Goal: Task Accomplishment & Management: Use online tool/utility

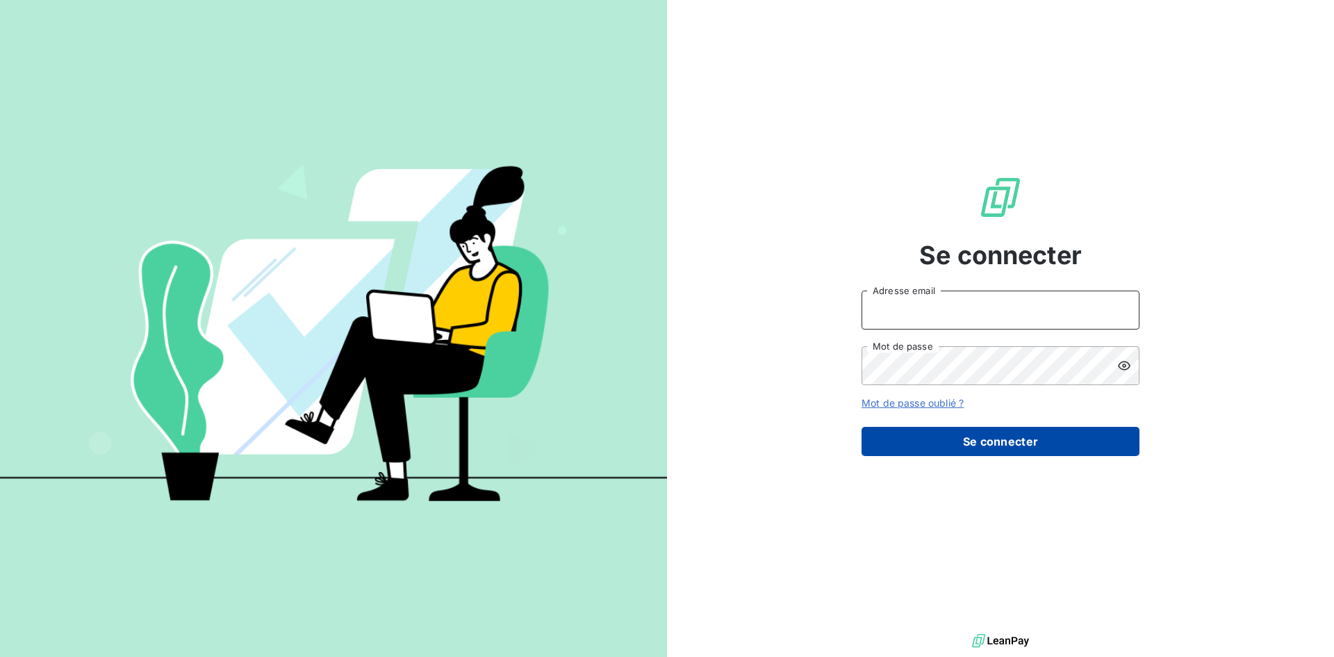
type input "[PERSON_NAME][EMAIL_ADDRESS][DOMAIN_NAME]"
click at [970, 443] on button "Se connecter" at bounding box center [1001, 441] width 278 height 29
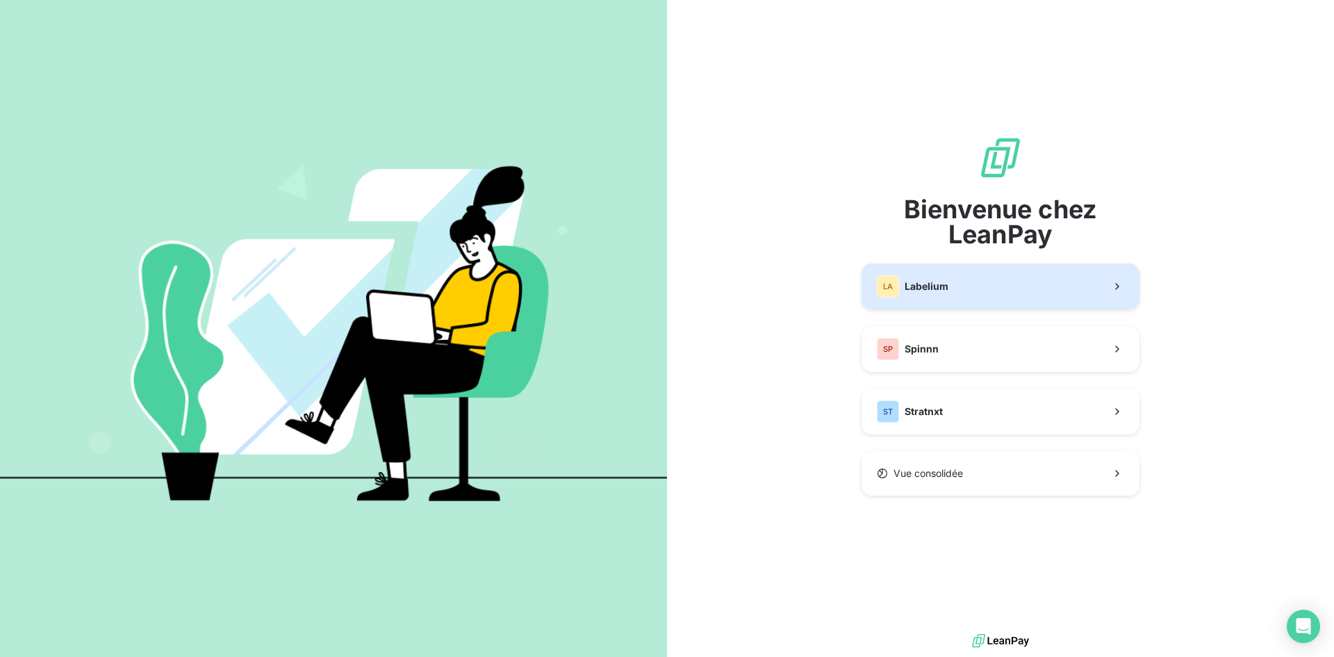
click at [969, 281] on button "LA Labelium" at bounding box center [1001, 286] width 278 height 46
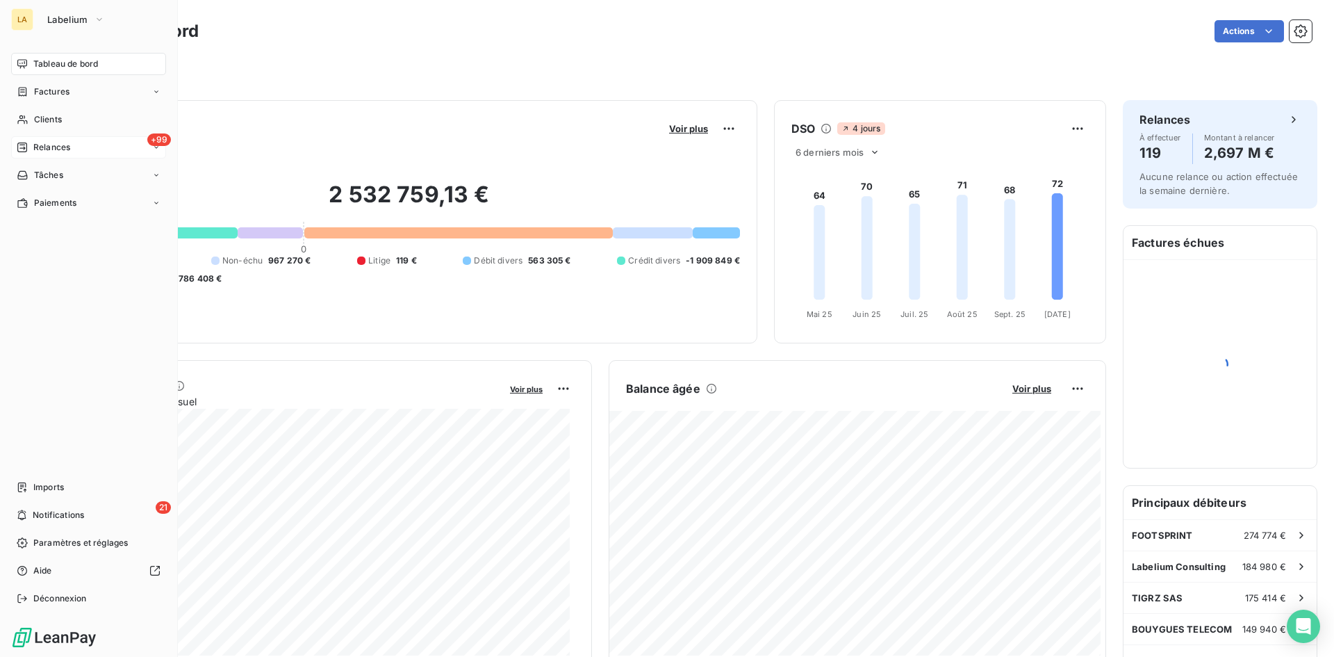
click at [76, 145] on div "+99 Relances" at bounding box center [88, 147] width 155 height 22
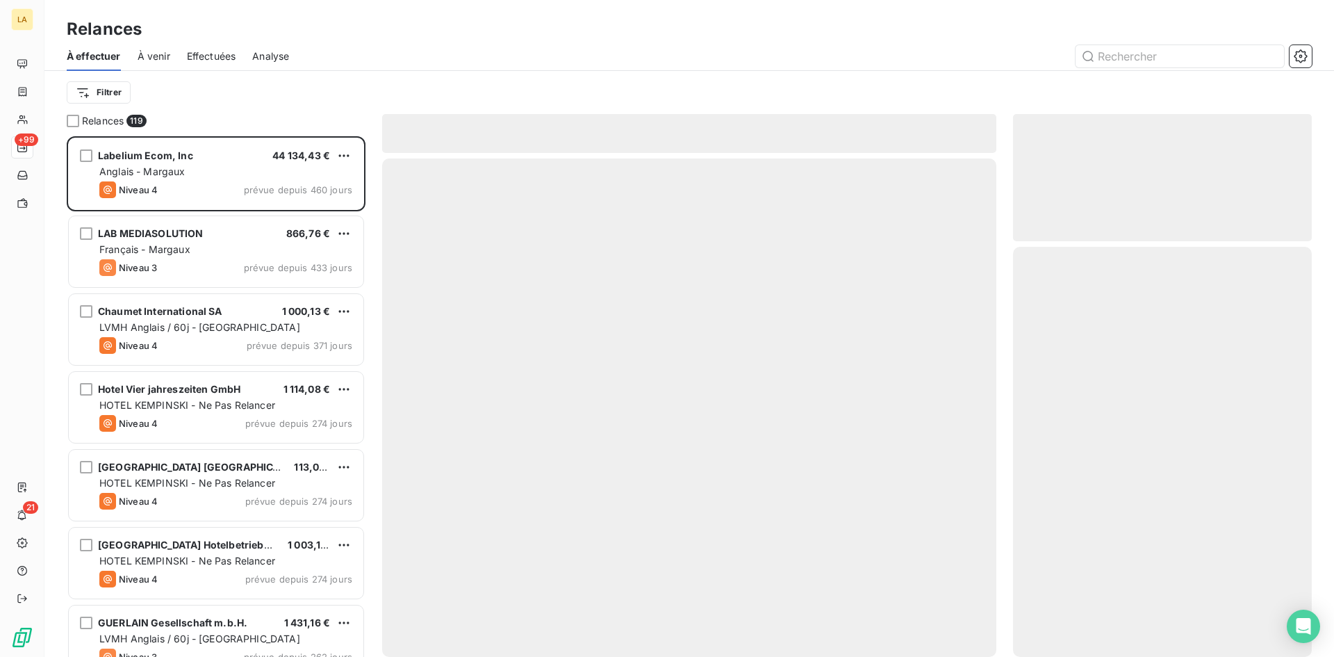
scroll to position [510, 288]
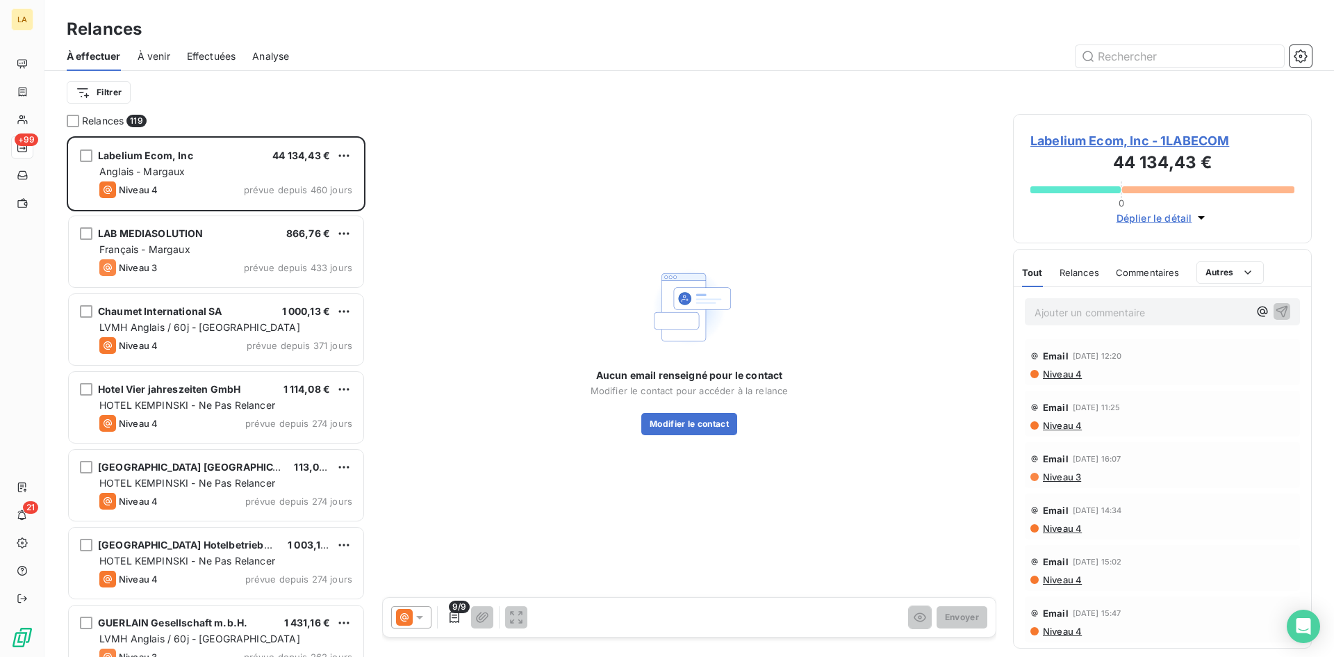
click at [220, 44] on div "Effectuées" at bounding box center [211, 56] width 49 height 29
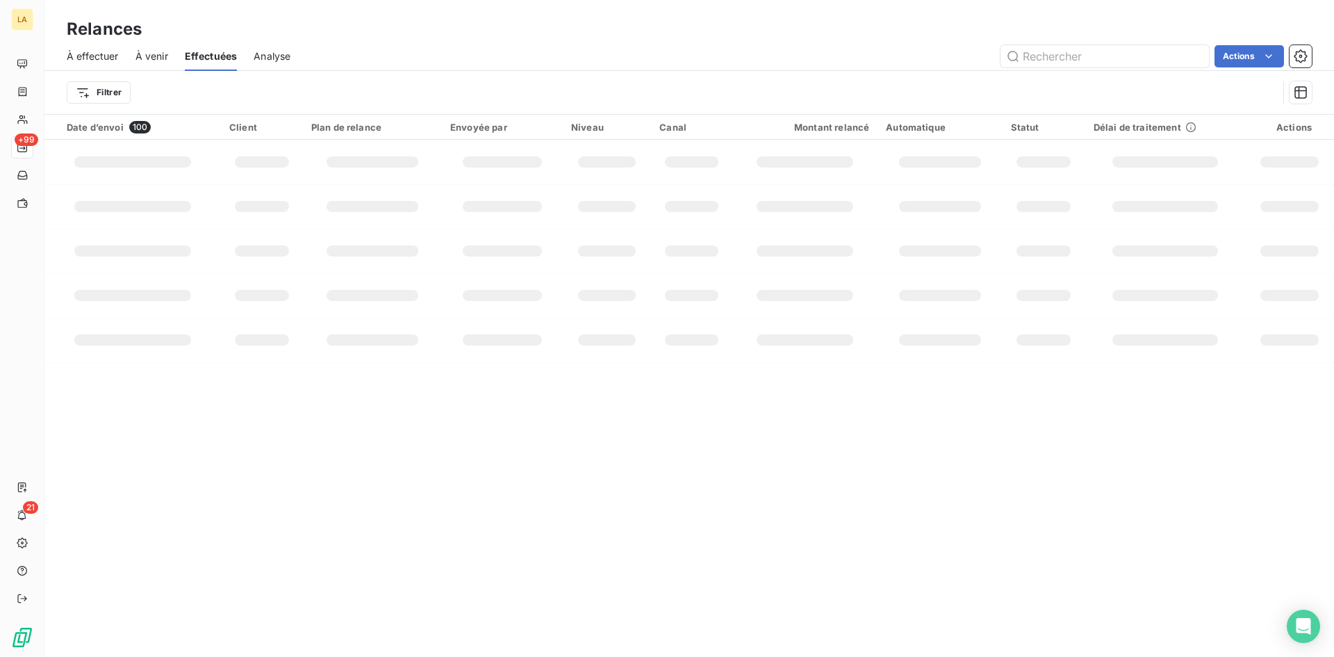
click at [109, 56] on span "À effectuer" at bounding box center [93, 56] width 52 height 14
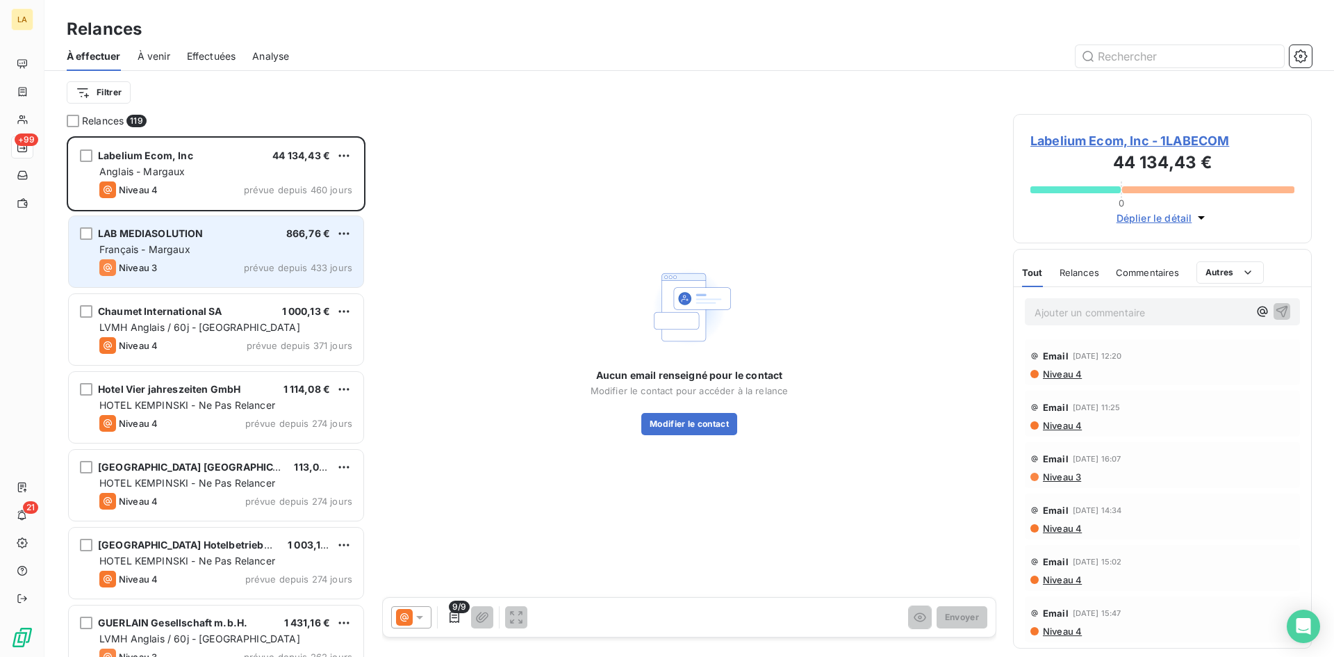
scroll to position [510, 288]
click at [185, 272] on div "Niveau 3 prévue depuis 433 jours" at bounding box center [225, 267] width 253 height 17
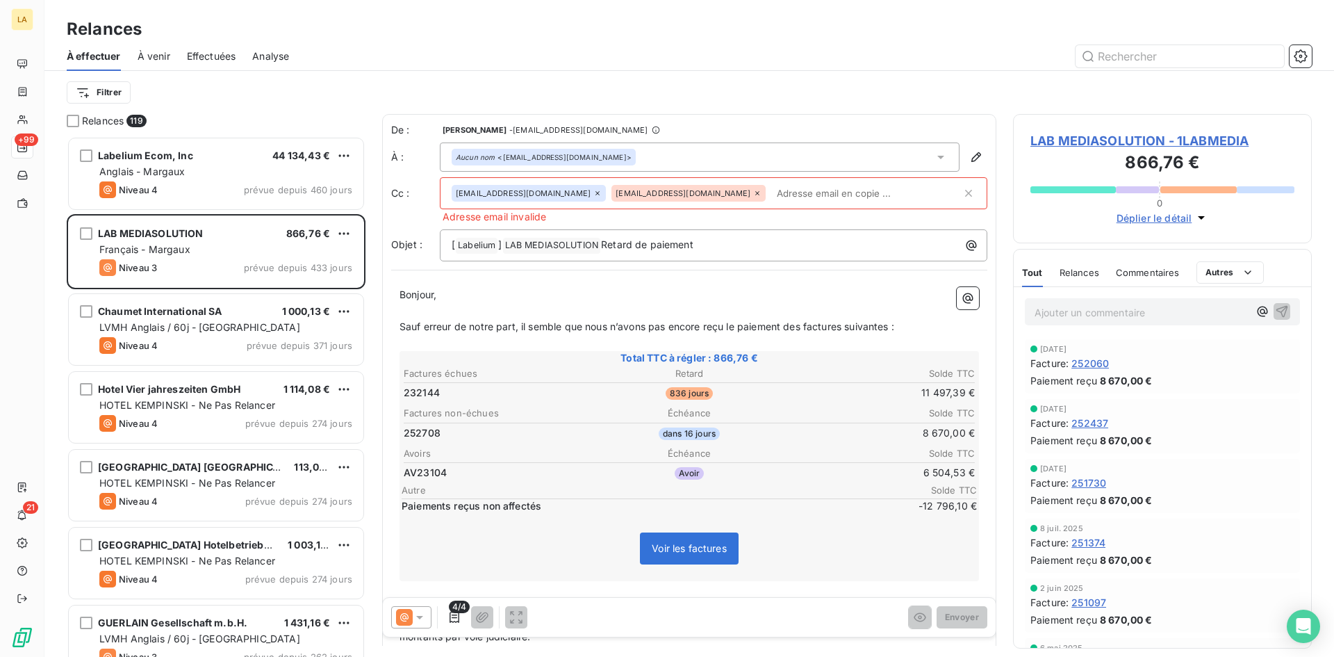
click at [423, 621] on icon at bounding box center [420, 617] width 14 height 14
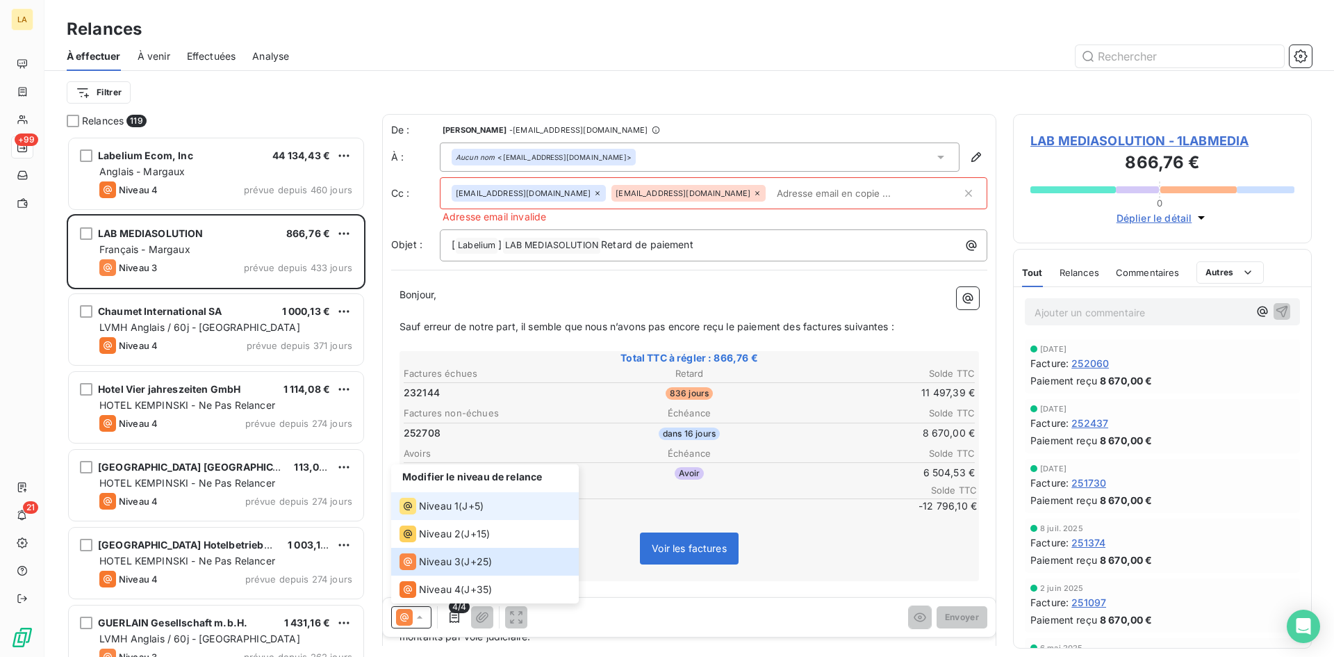
click at [447, 505] on span "Niveau 1" at bounding box center [439, 506] width 40 height 14
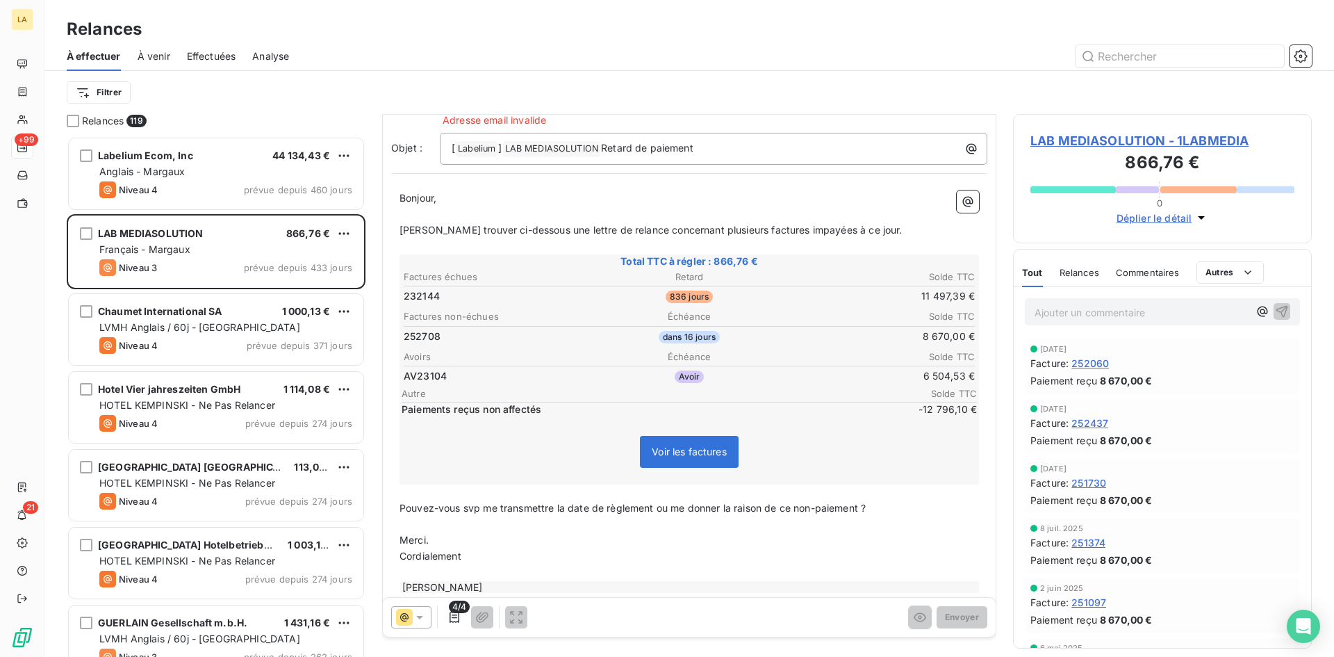
scroll to position [120, 0]
